Goal: Check status: Check status

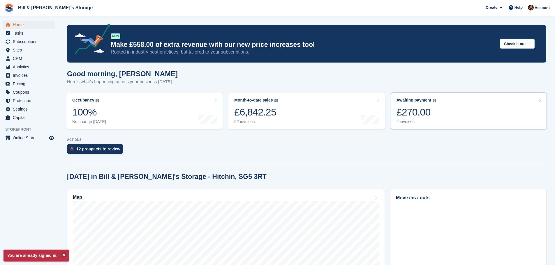
click at [460, 113] on link "Awaiting payment The total outstanding balance on all open invoices. £270.00 2 …" at bounding box center [469, 111] width 156 height 37
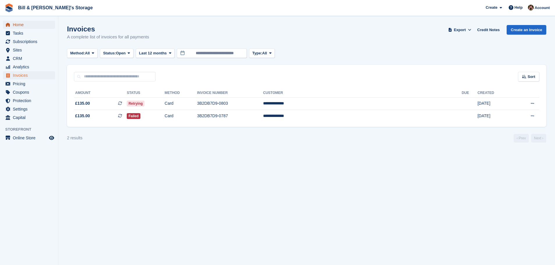
click at [17, 27] on span "Home" at bounding box center [30, 25] width 35 height 8
